Goal: Understand process/instructions: Learn how to perform a task or action

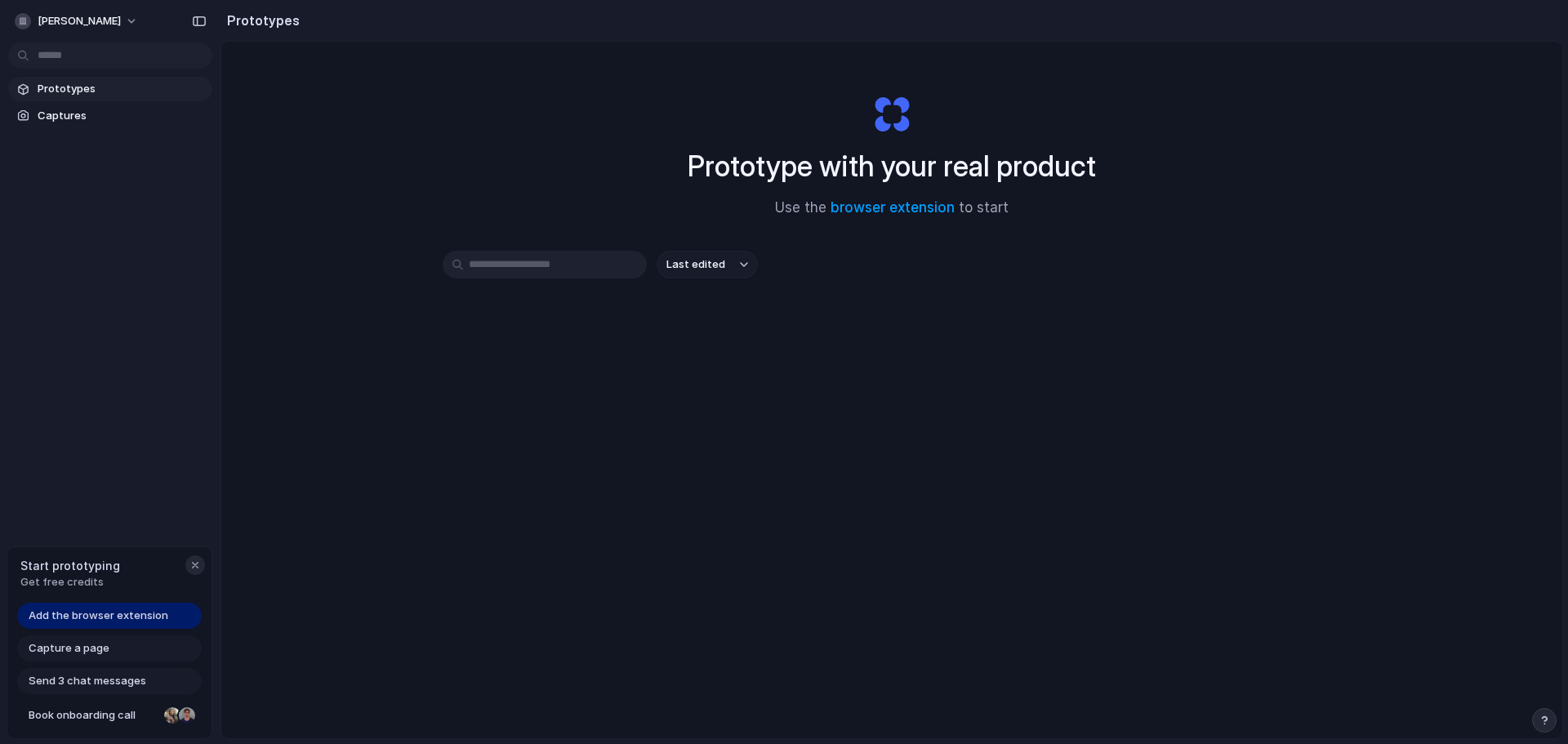
click at [198, 567] on div "button" at bounding box center [195, 565] width 13 height 13
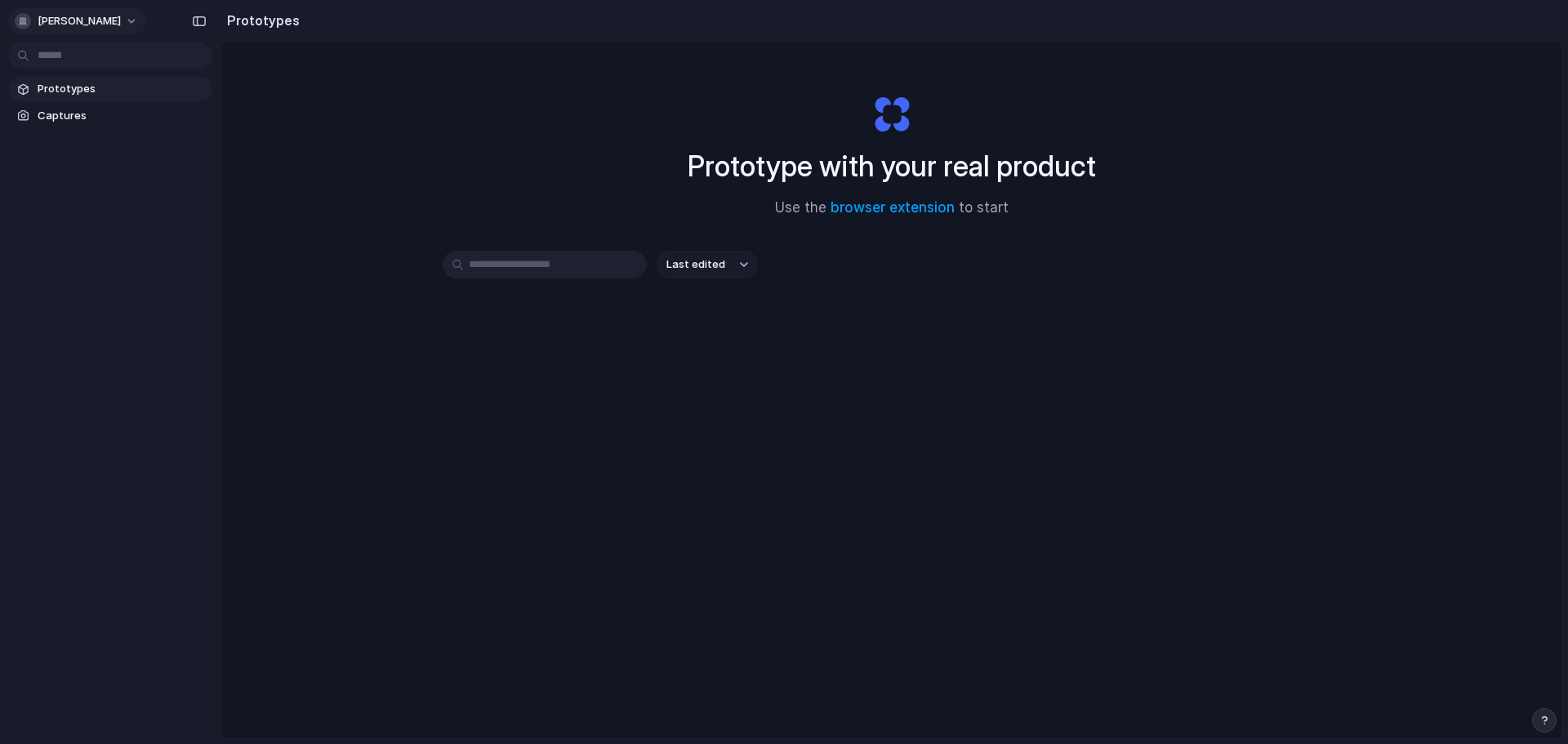
click at [90, 18] on span "[PERSON_NAME]" at bounding box center [79, 21] width 83 height 16
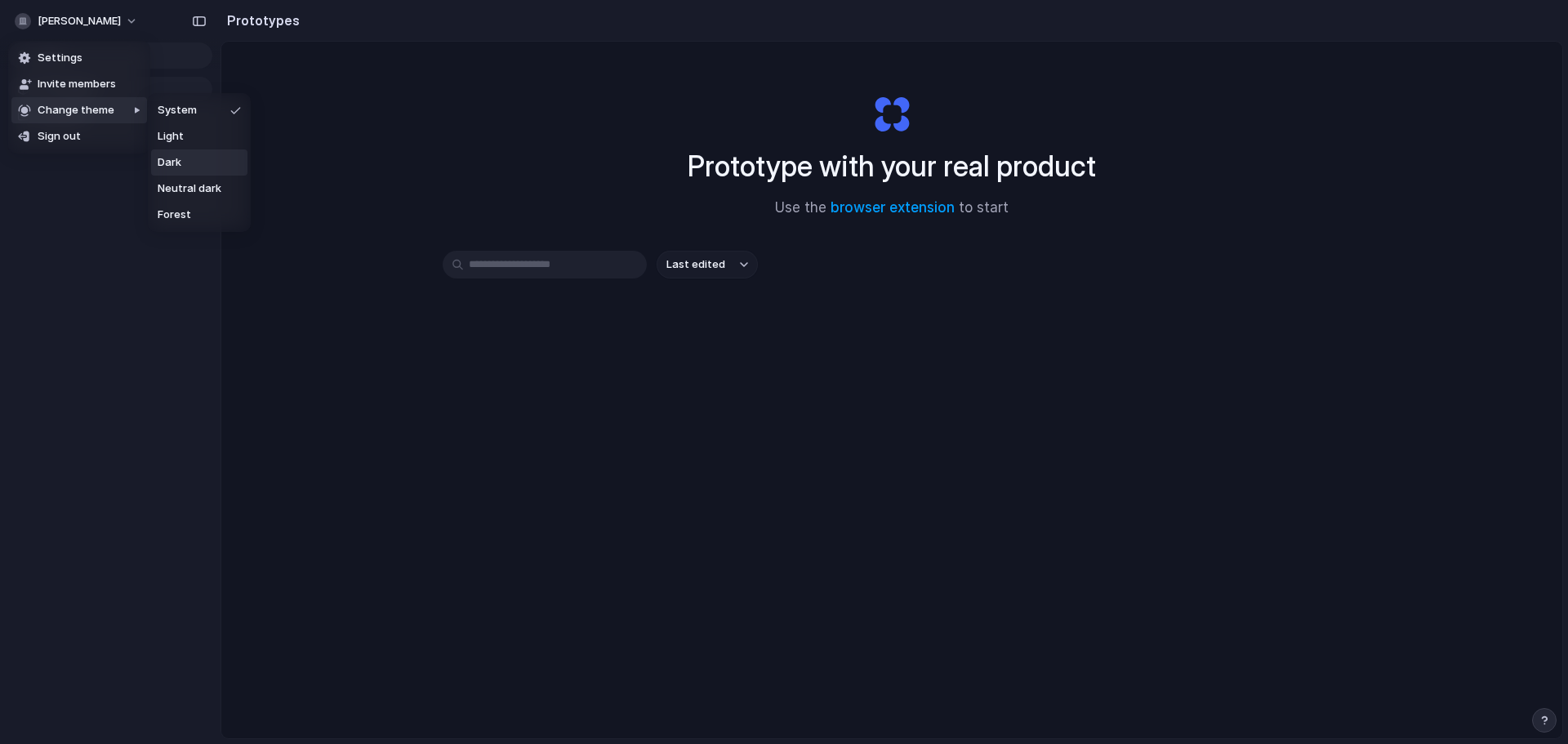
click at [198, 156] on li "Dark" at bounding box center [199, 163] width 96 height 26
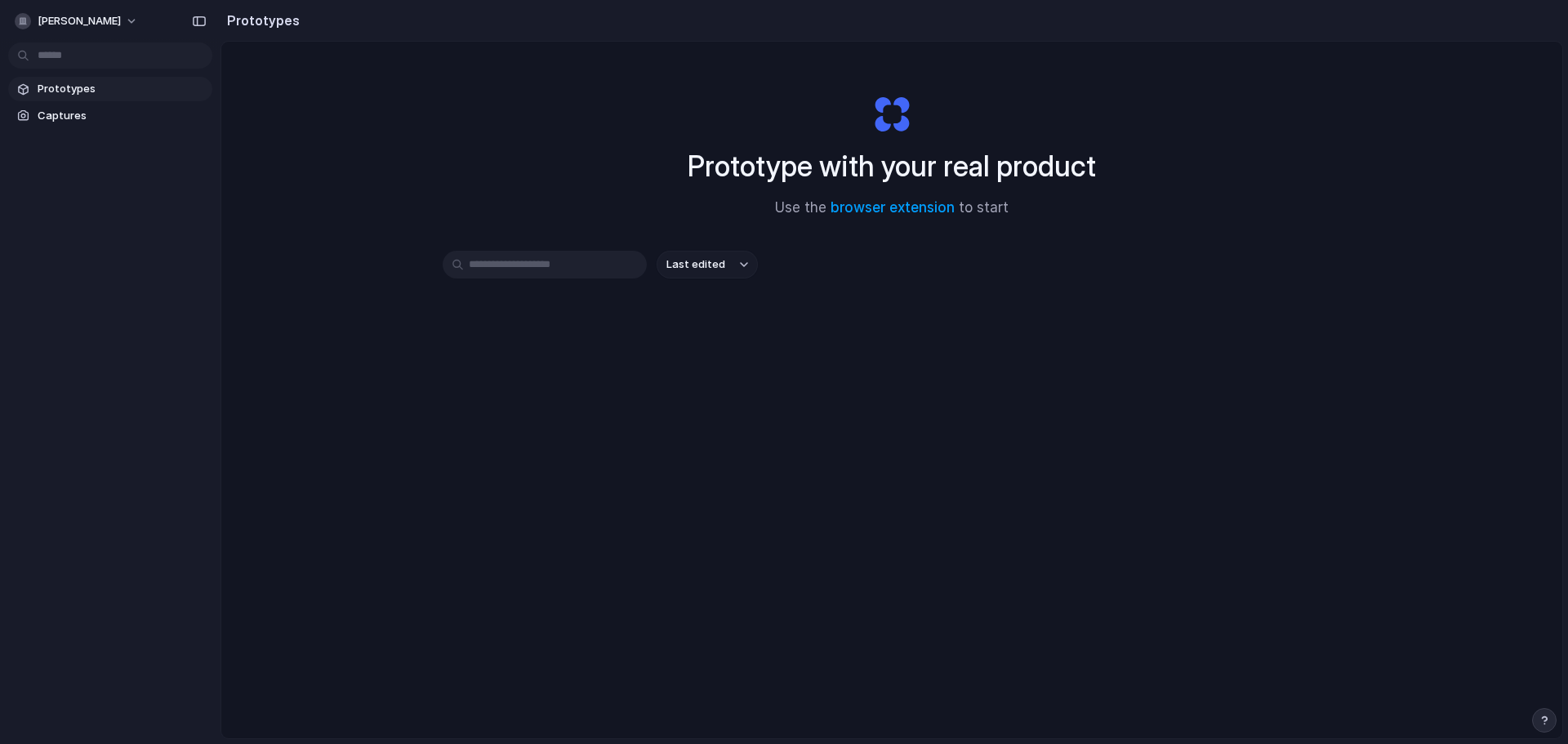
click at [88, 91] on span "Prototypes" at bounding box center [122, 89] width 168 height 16
click at [558, 269] on input "text" at bounding box center [545, 265] width 204 height 28
click at [742, 271] on button "Last edited" at bounding box center [707, 265] width 101 height 28
click at [733, 225] on div "Last edited Last created Alphabetical" at bounding box center [784, 372] width 1568 height 744
click at [608, 198] on div "Prototype with your real product Use the browser extension to start" at bounding box center [892, 149] width 654 height 176
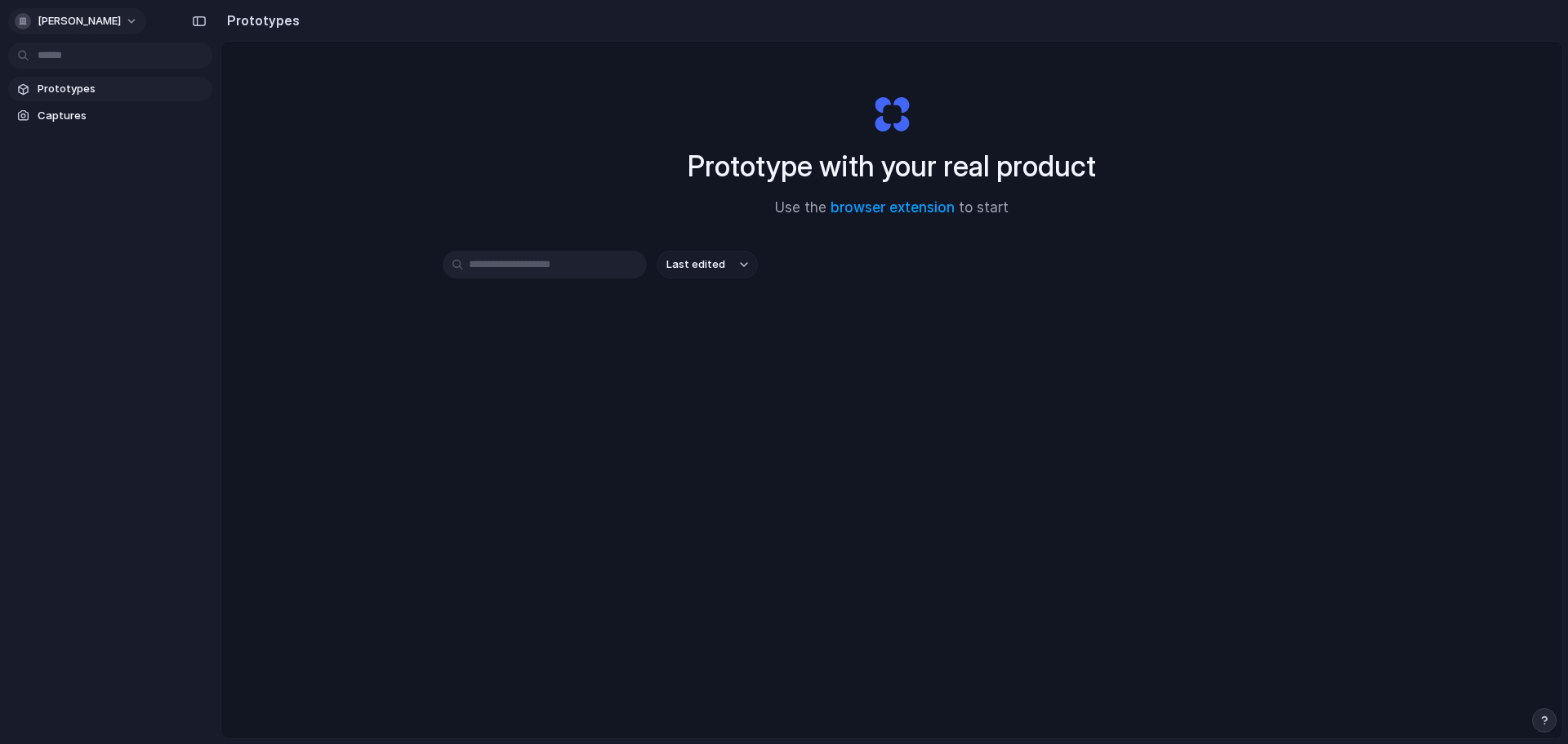
click at [113, 15] on button "[PERSON_NAME]" at bounding box center [77, 21] width 138 height 26
click at [127, 195] on div "Settings Invite members Change theme Sign out" at bounding box center [784, 372] width 1568 height 744
click at [513, 257] on input "text" at bounding box center [545, 265] width 204 height 28
click at [905, 210] on link "browser extension" at bounding box center [892, 207] width 124 height 16
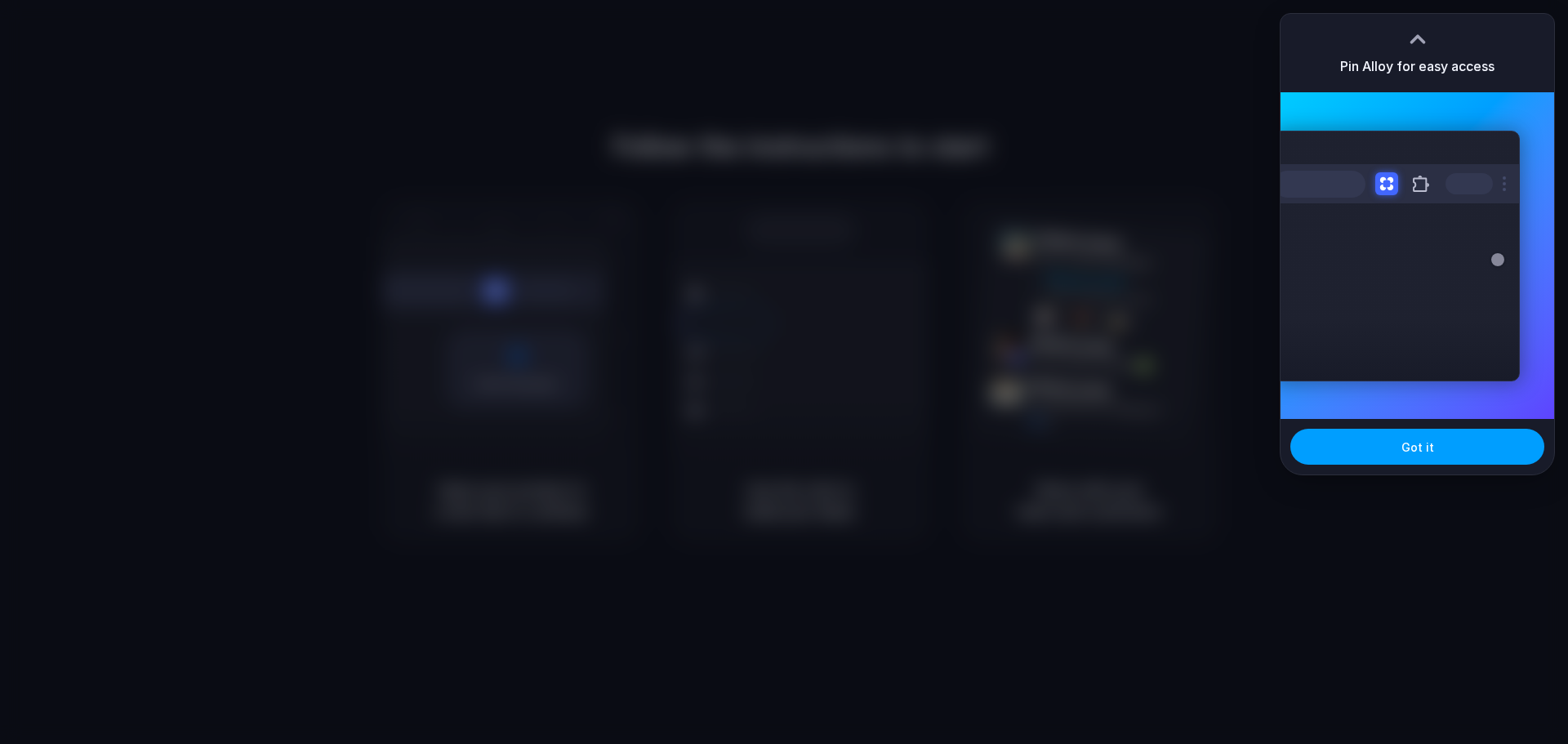
click at [1426, 448] on span "Got it" at bounding box center [1418, 447] width 33 height 17
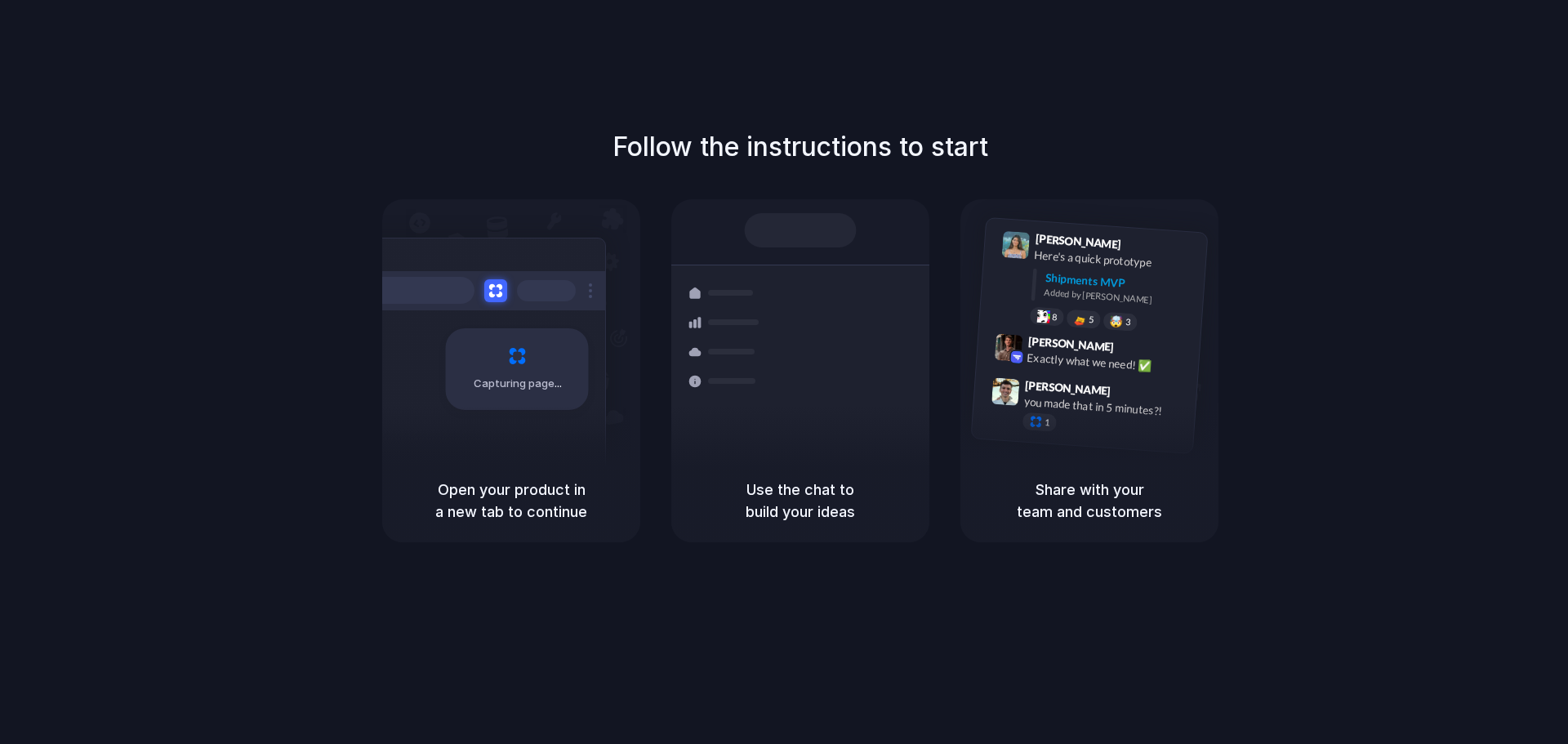
click at [523, 347] on div "Capturing page" at bounding box center [518, 369] width 143 height 81
drag, startPoint x: 556, startPoint y: 491, endPoint x: 784, endPoint y: 400, distance: 245.5
click at [559, 491] on h5 "Open your product in a new tab to continue" at bounding box center [511, 500] width 219 height 44
click at [1069, 274] on div "Shipments MVP" at bounding box center [1120, 282] width 151 height 27
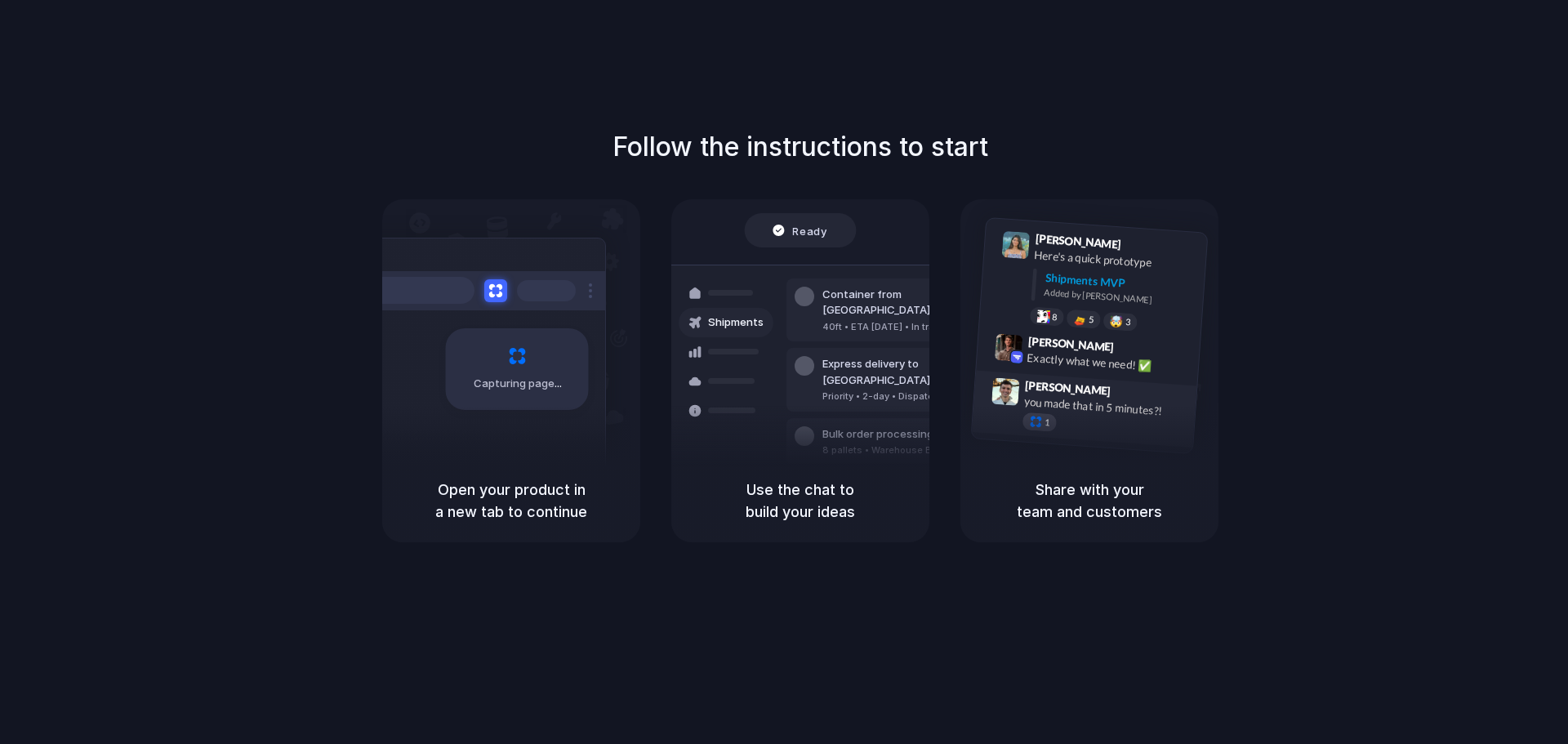
click at [1045, 422] on span "1" at bounding box center [1047, 422] width 6 height 9
click at [1050, 424] on div "2" at bounding box center [1040, 422] width 35 height 20
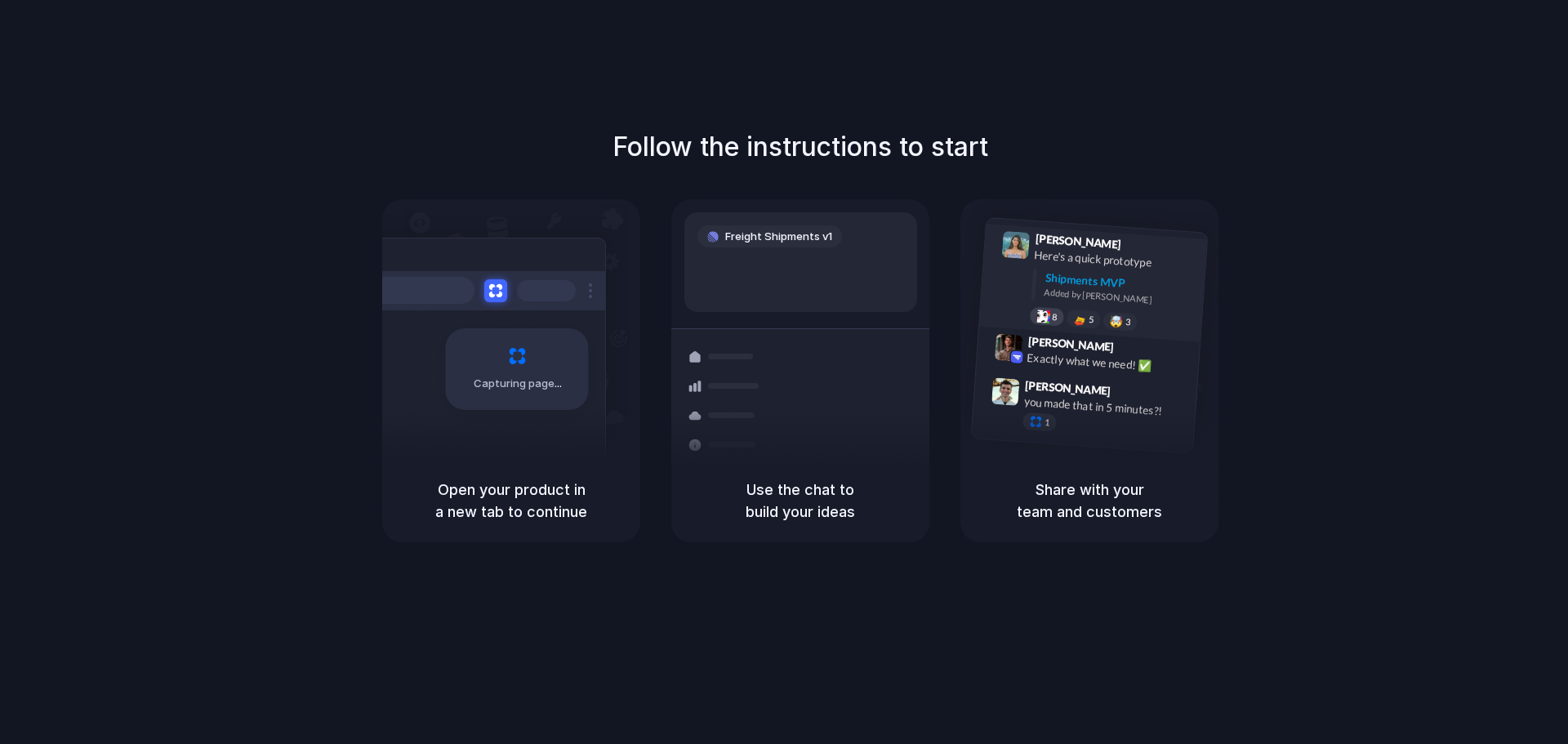
click at [1053, 317] on span "8" at bounding box center [1054, 317] width 6 height 9
click at [1060, 315] on div "9" at bounding box center [1047, 316] width 35 height 20
click at [1069, 315] on div "5" at bounding box center [1083, 319] width 35 height 20
click at [1079, 319] on div at bounding box center [1080, 319] width 14 height 13
click at [839, 506] on h5 "Use the chat to build your ideas" at bounding box center [800, 500] width 219 height 44
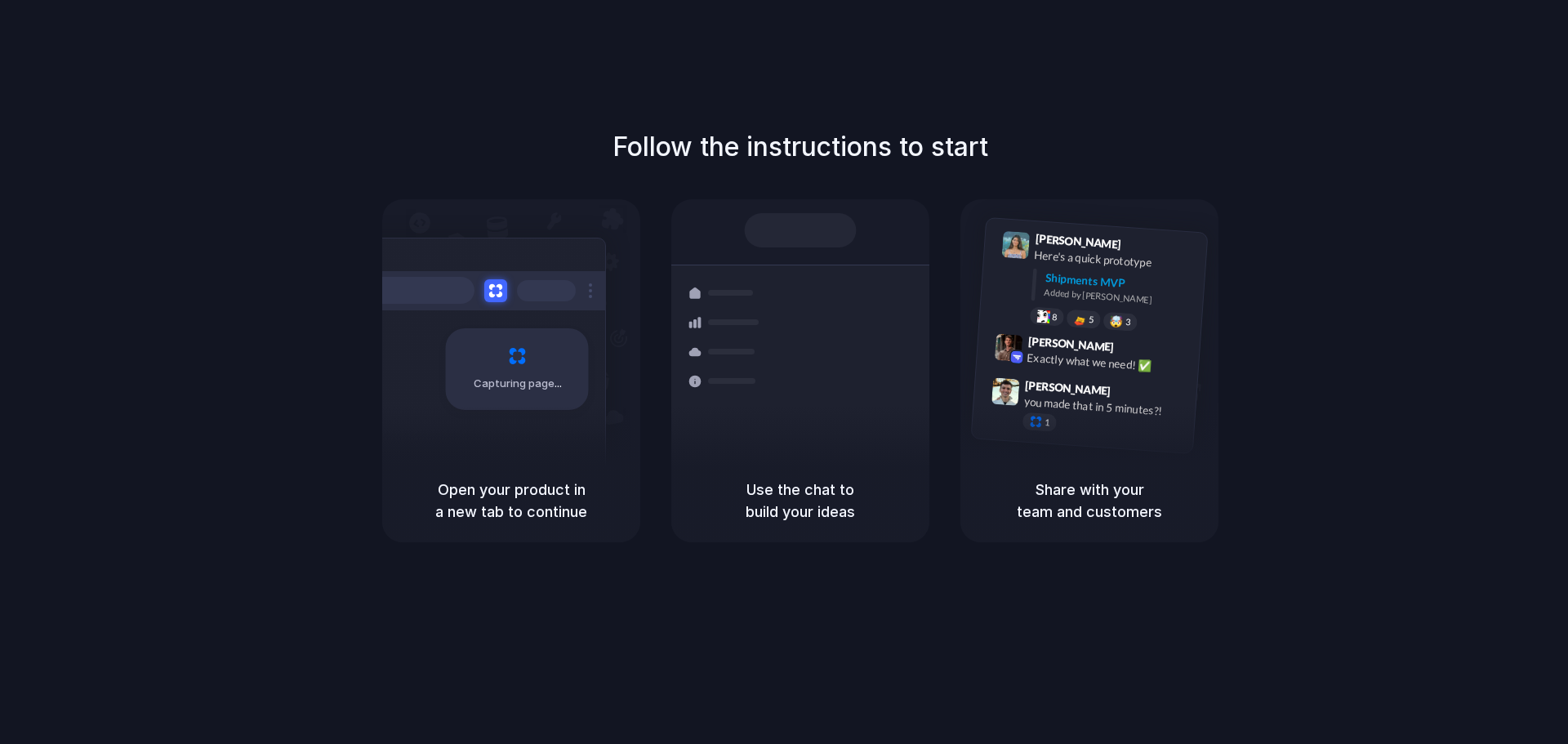
click at [838, 506] on h5 "Use the chat to build your ideas" at bounding box center [800, 500] width 219 height 44
click at [803, 505] on h5 "Use the chat to build your ideas" at bounding box center [800, 500] width 219 height 44
